Goal: Information Seeking & Learning: Learn about a topic

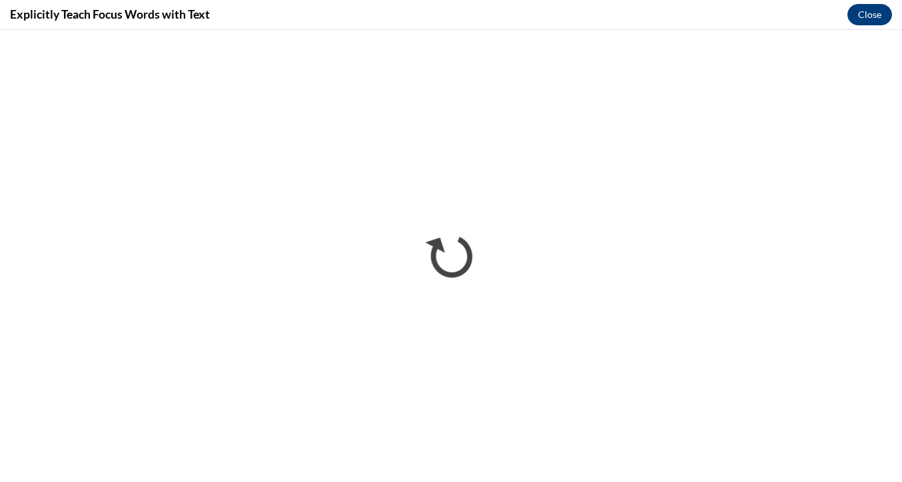
click at [882, 16] on button "Close" at bounding box center [869, 14] width 45 height 21
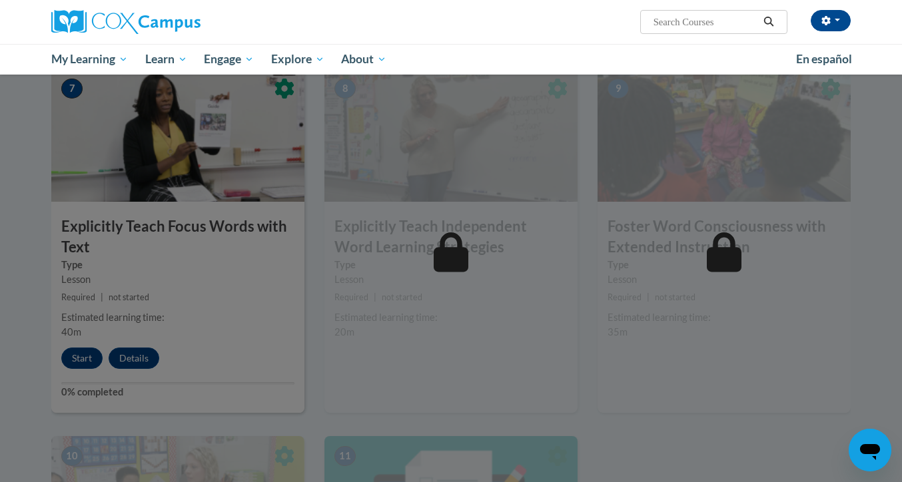
scroll to position [940, 0]
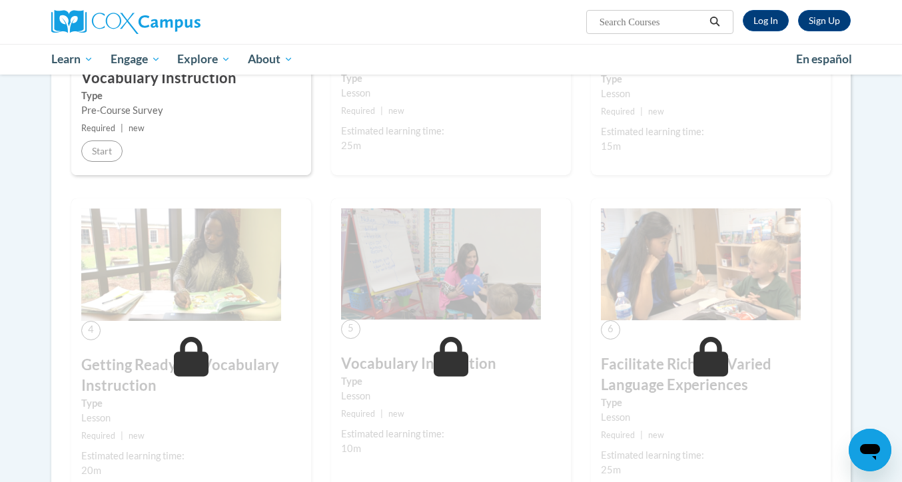
scroll to position [468, 0]
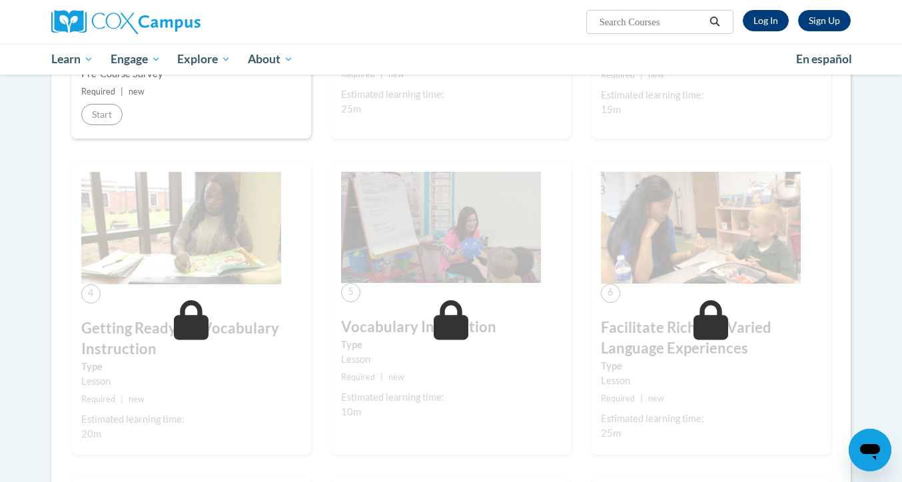
click at [767, 17] on link "Log In" at bounding box center [765, 20] width 46 height 21
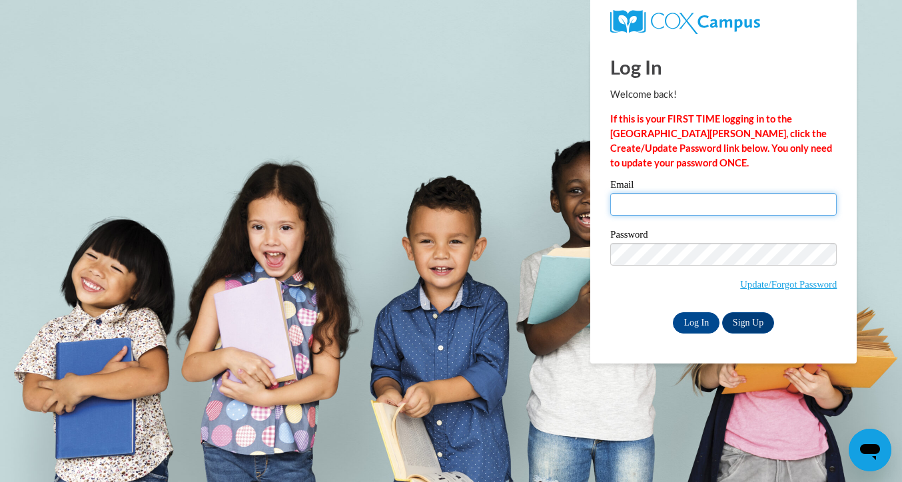
type input "[EMAIL_ADDRESS][DOMAIN_NAME]"
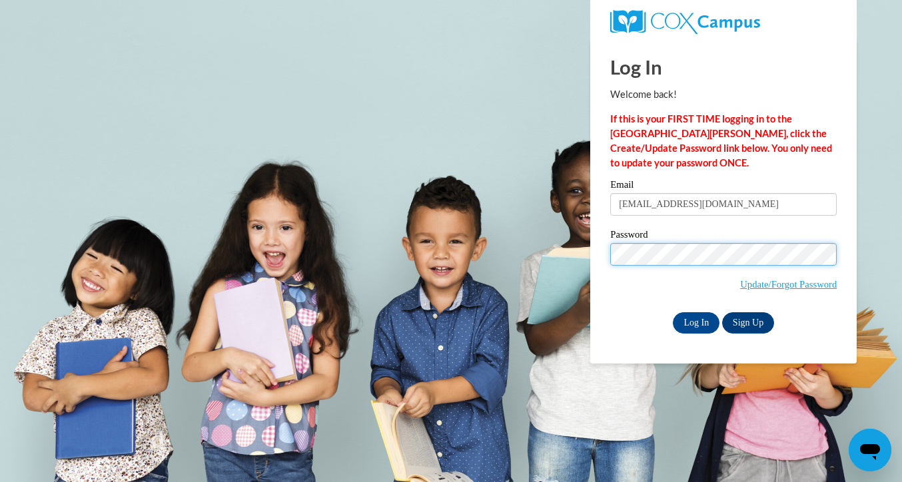
click at [695, 320] on input "Log In" at bounding box center [696, 322] width 47 height 21
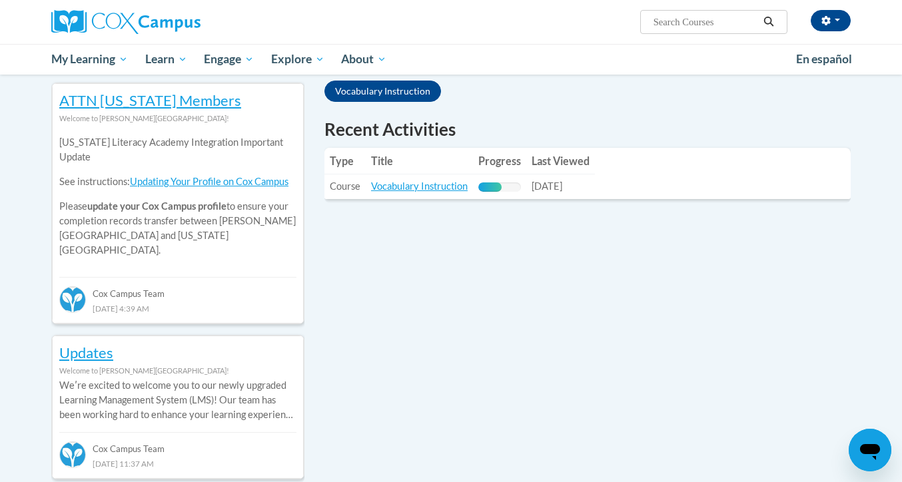
scroll to position [443, 0]
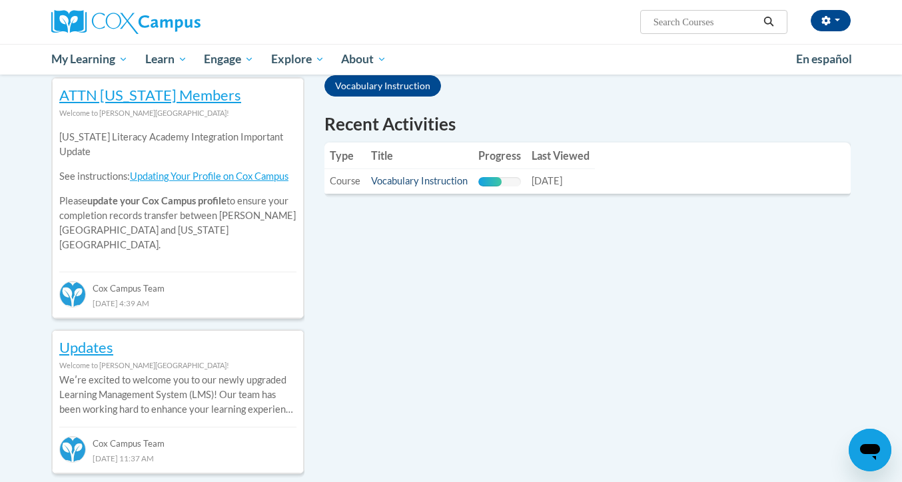
click at [433, 183] on link "Vocabulary Instruction" at bounding box center [419, 180] width 97 height 11
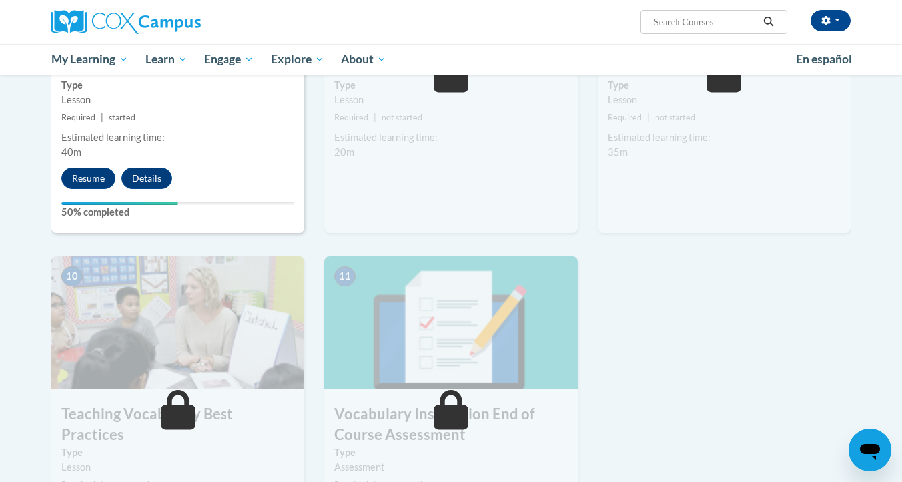
scroll to position [1195, 0]
click at [102, 180] on button "Resume" at bounding box center [88, 177] width 54 height 21
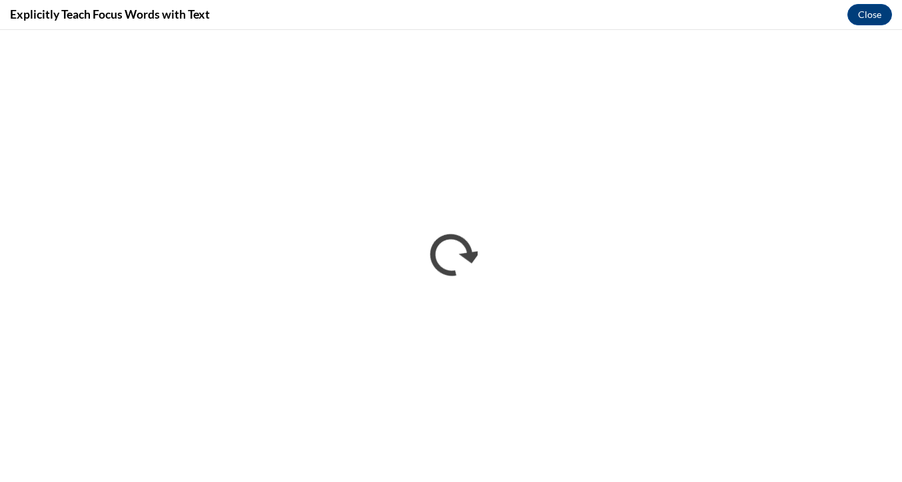
scroll to position [0, 0]
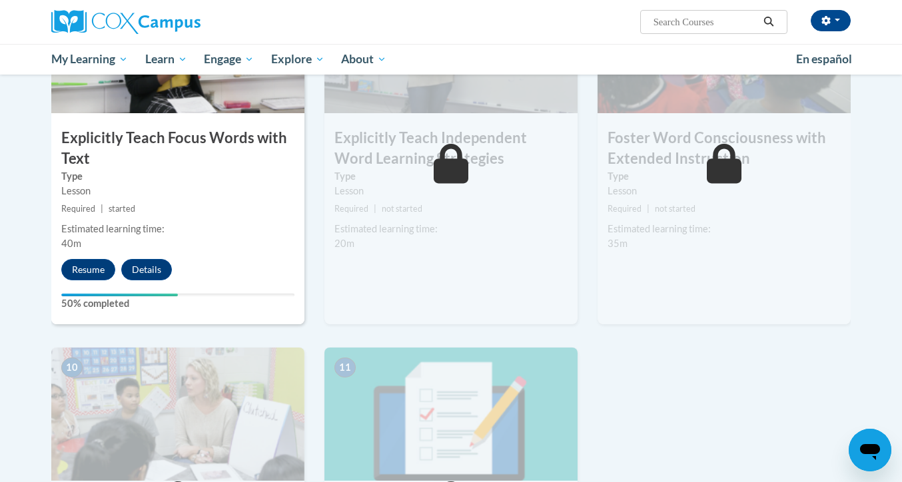
scroll to position [1109, 0]
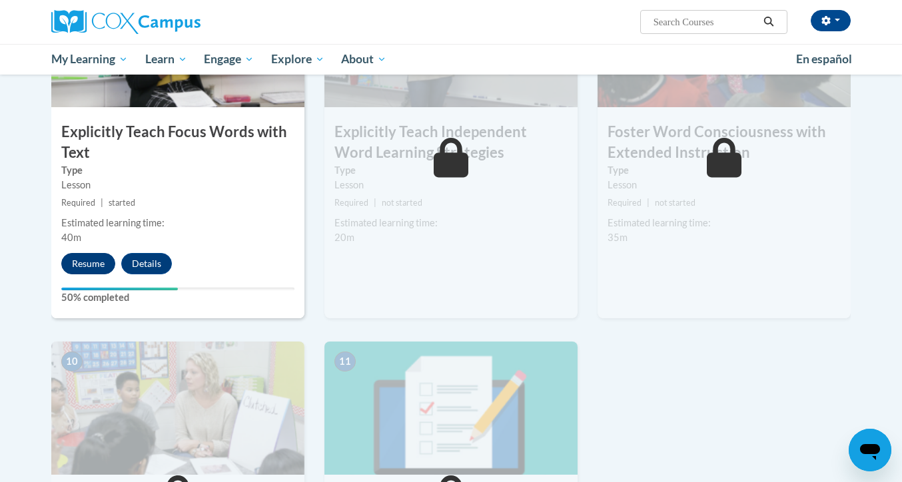
click at [104, 256] on button "Resume" at bounding box center [88, 263] width 54 height 21
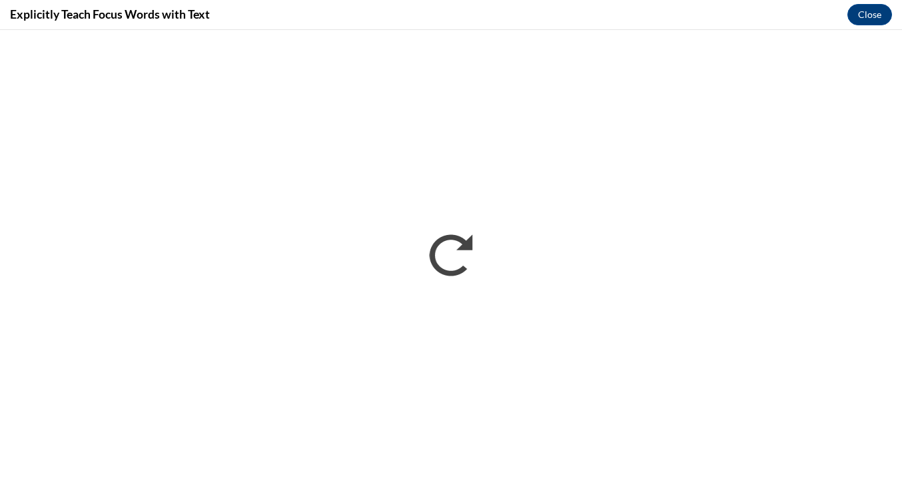
scroll to position [0, 0]
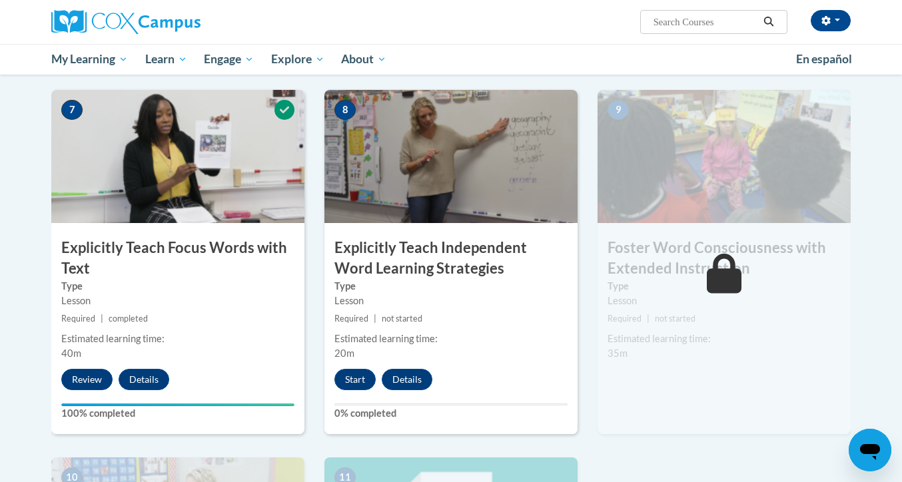
scroll to position [996, 0]
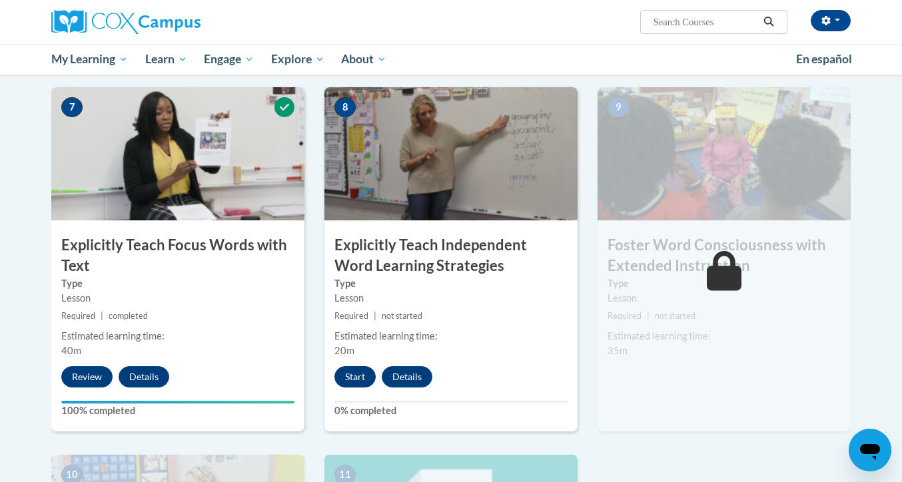
click at [362, 366] on button "Start" at bounding box center [354, 376] width 41 height 21
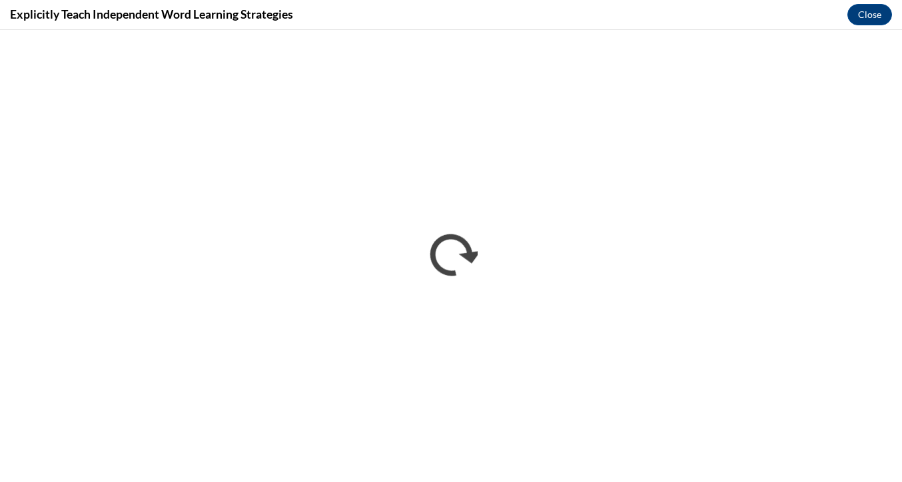
scroll to position [0, 0]
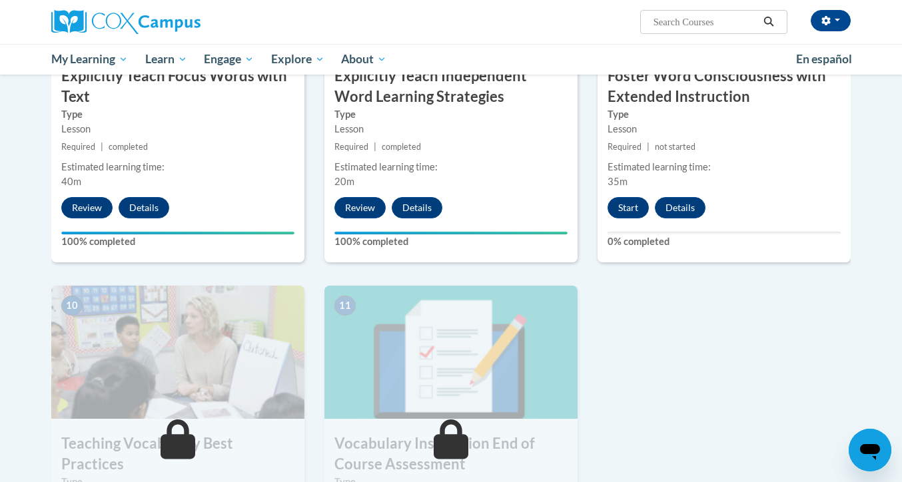
scroll to position [1220, 0]
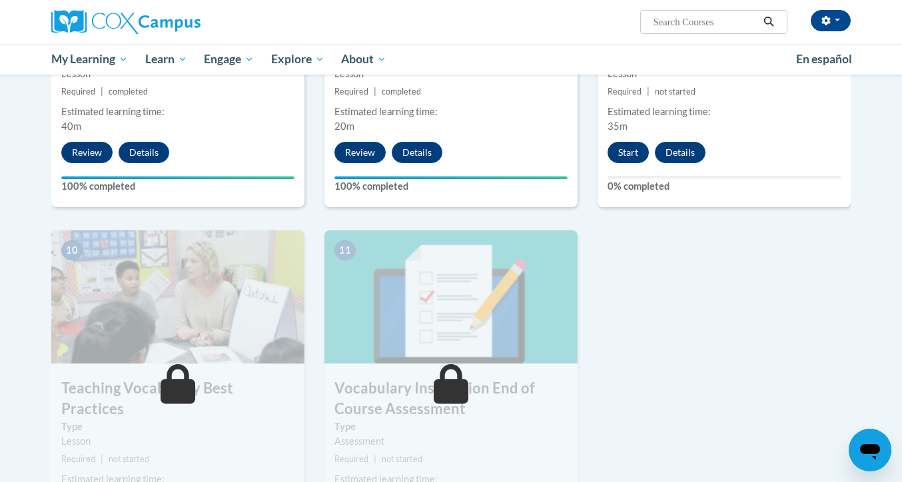
click at [619, 152] on button "Start" at bounding box center [627, 152] width 41 height 21
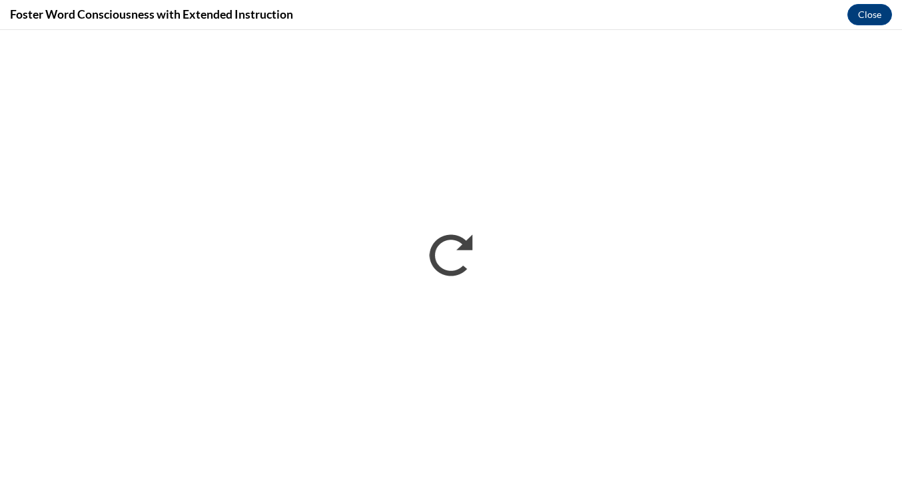
scroll to position [0, 0]
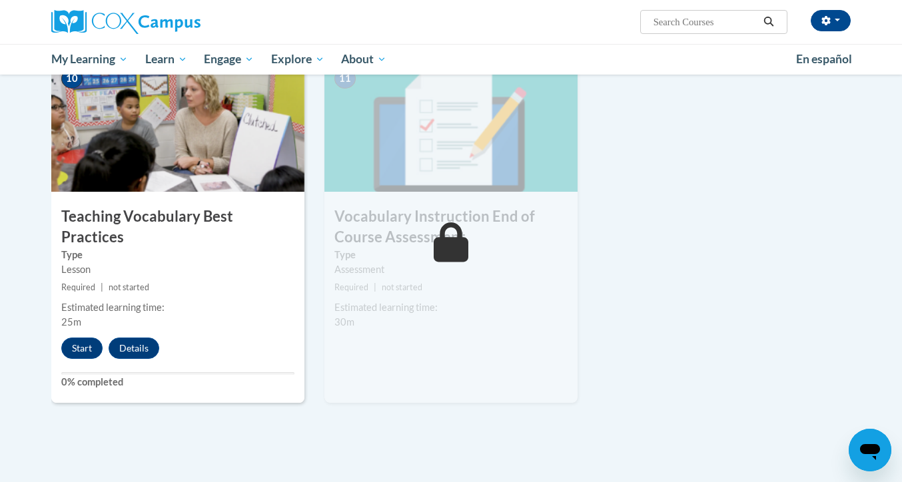
scroll to position [1390, 0]
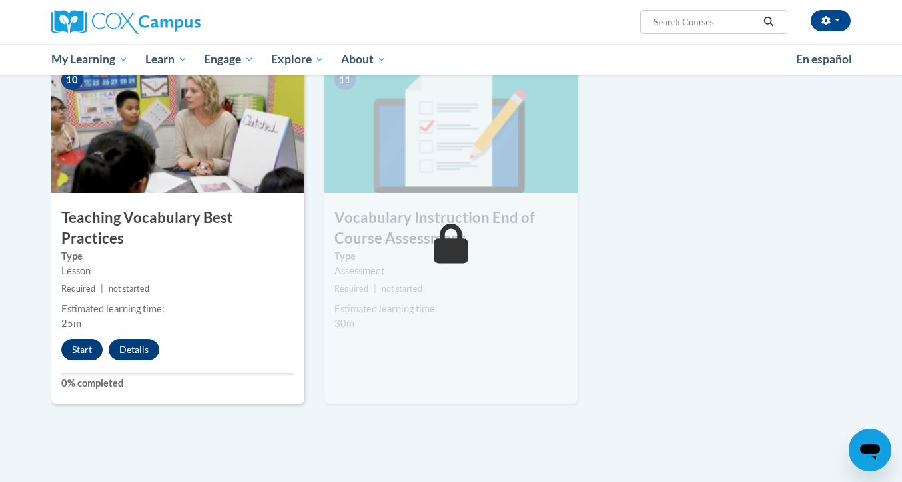
click at [92, 339] on button "Start" at bounding box center [81, 349] width 41 height 21
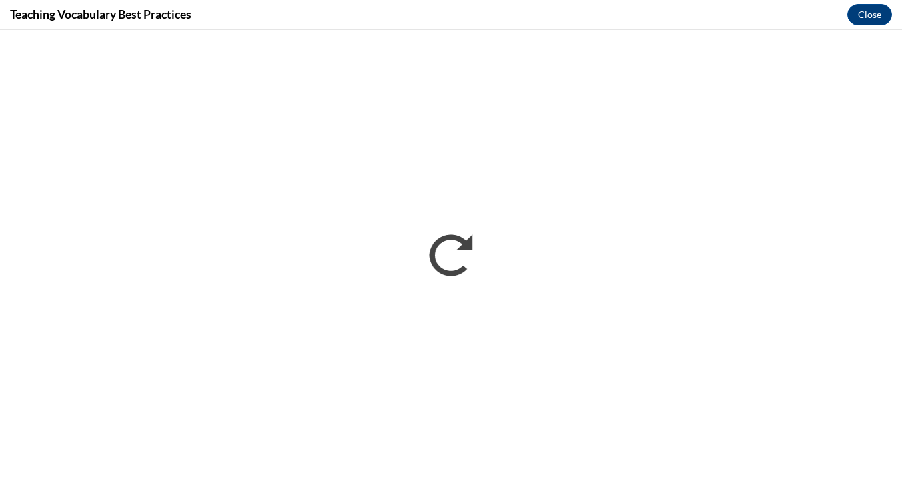
scroll to position [0, 0]
